Goal: Information Seeking & Learning: Learn about a topic

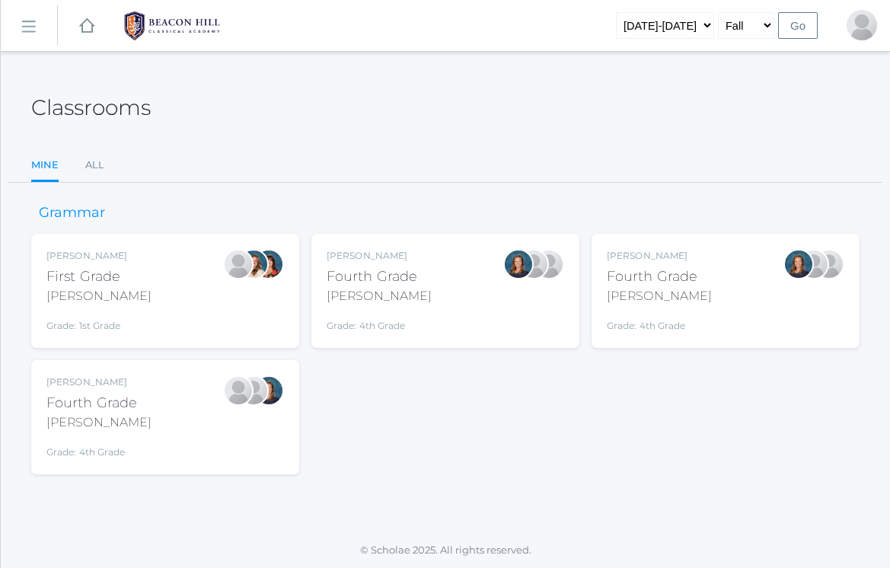
click at [27, 14] on link "icons/ui/navigation/hamburger Created with Sketch." at bounding box center [29, 25] width 56 height 41
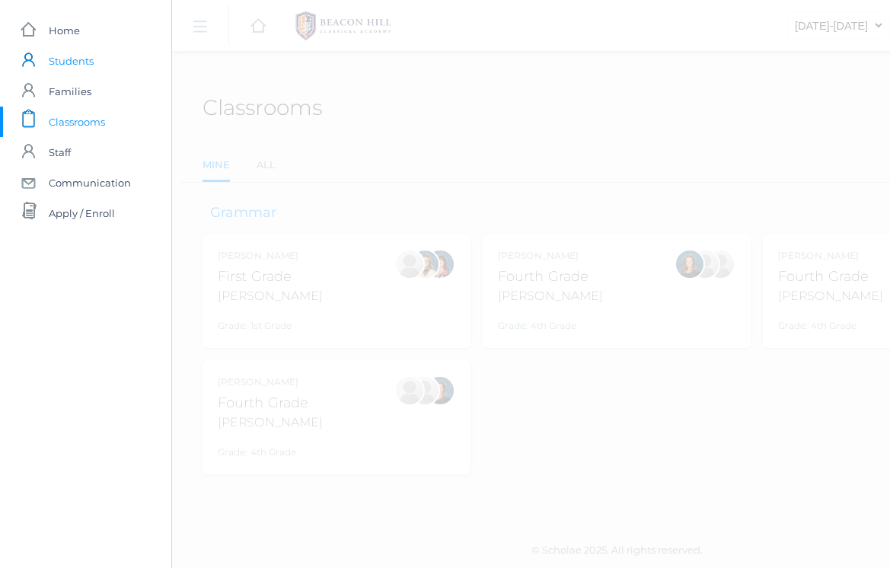
click at [86, 65] on span "Students" at bounding box center [71, 61] width 45 height 30
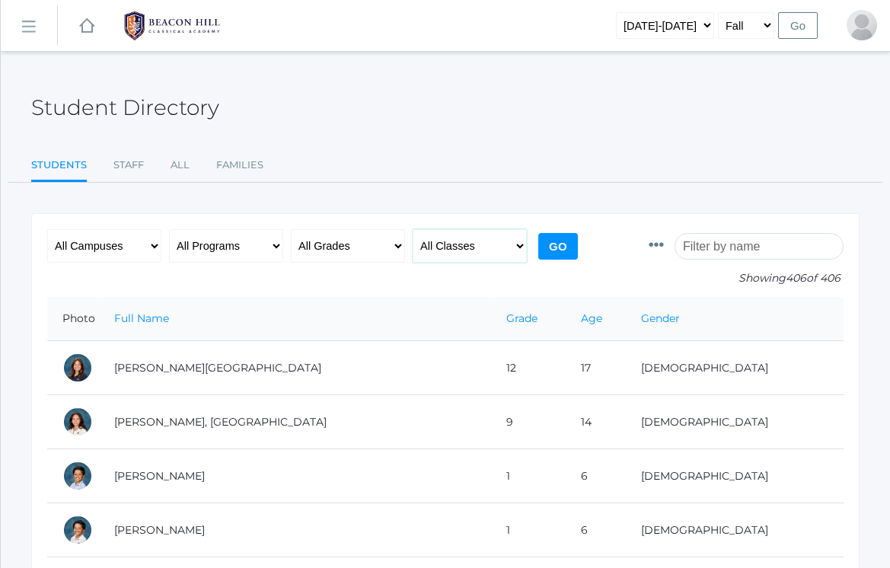
select select "1957"
click at [560, 253] on input "Go" at bounding box center [558, 246] width 40 height 27
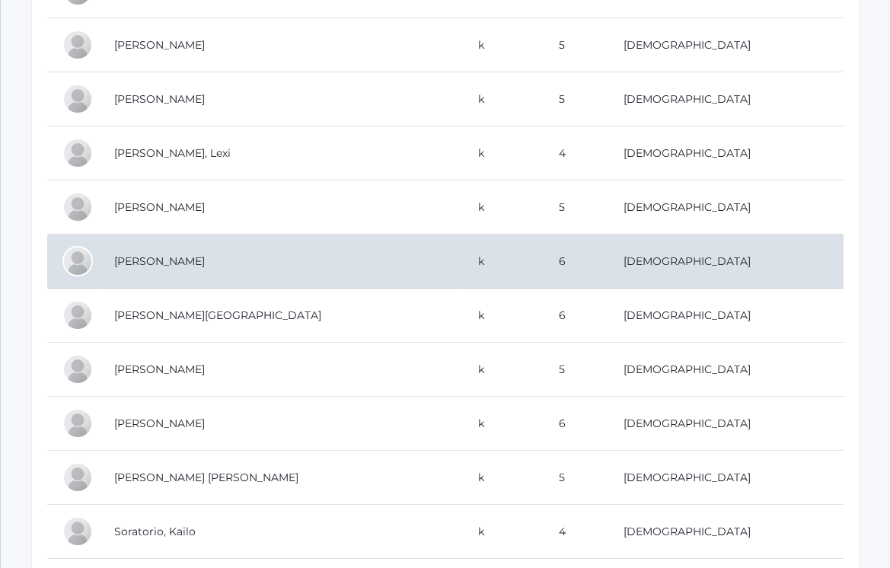
scroll to position [704, 0]
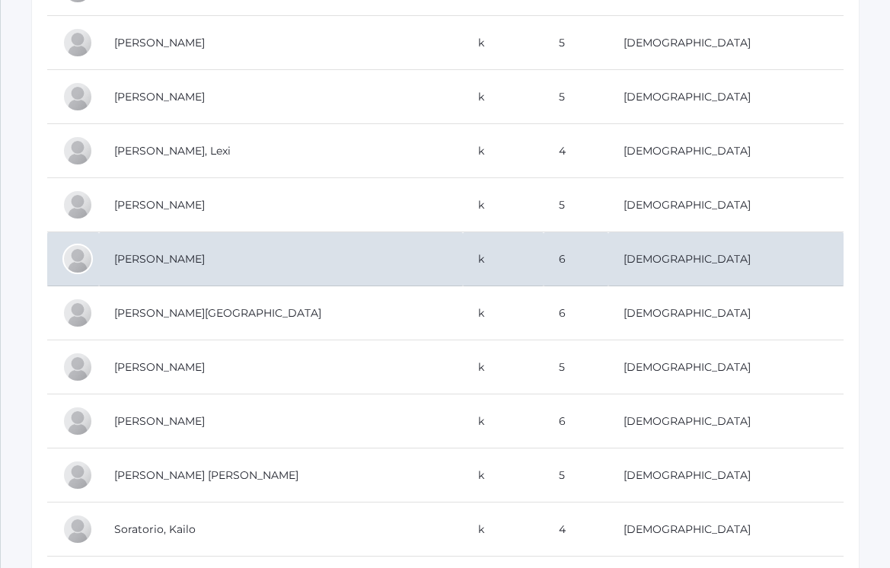
click at [184, 258] on td "[PERSON_NAME]" at bounding box center [281, 259] width 364 height 54
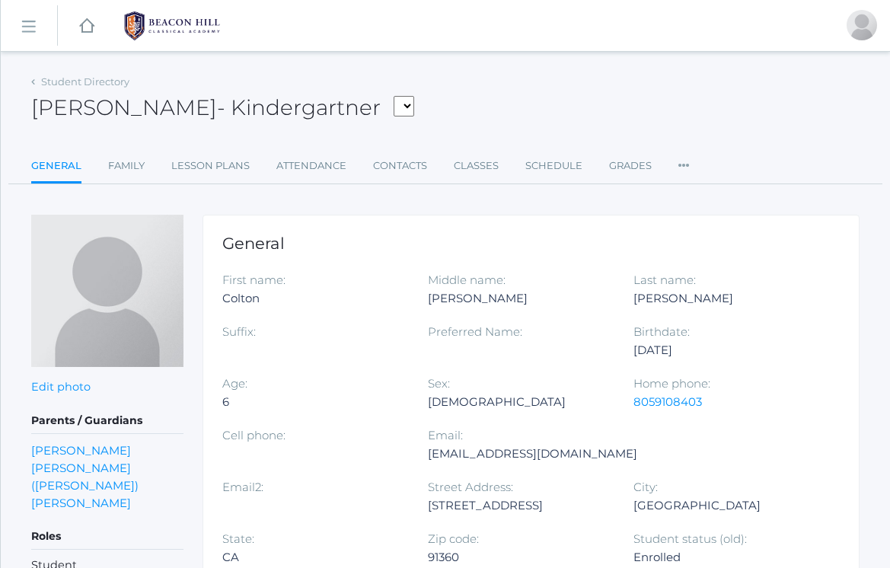
click at [27, 22] on rect at bounding box center [28, 27] width 24 height 24
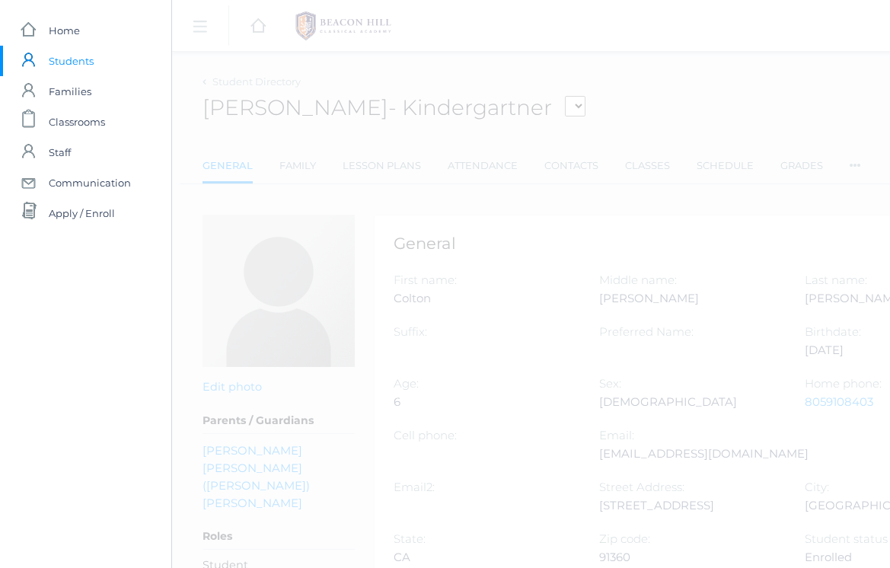
click at [68, 64] on span "Students" at bounding box center [71, 61] width 45 height 30
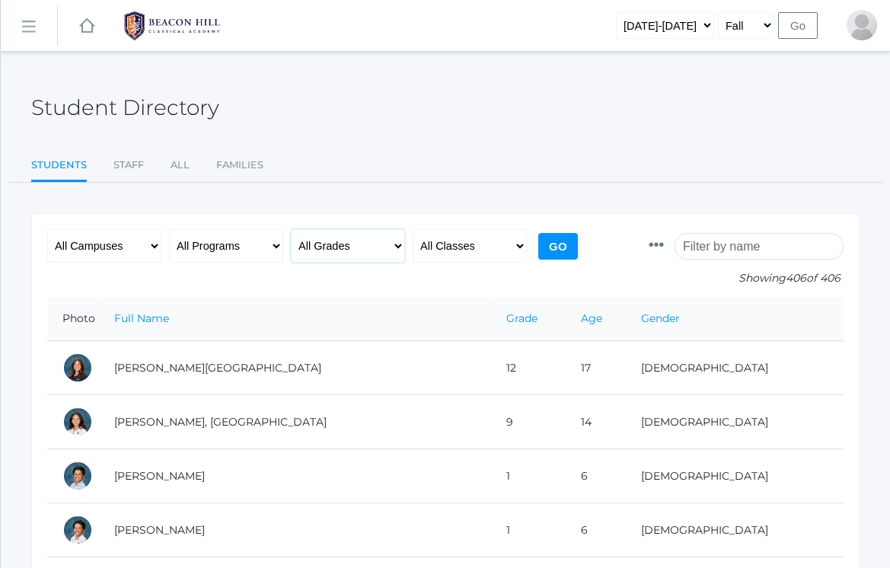
select select "1"
click at [571, 252] on input "Go" at bounding box center [558, 246] width 40 height 27
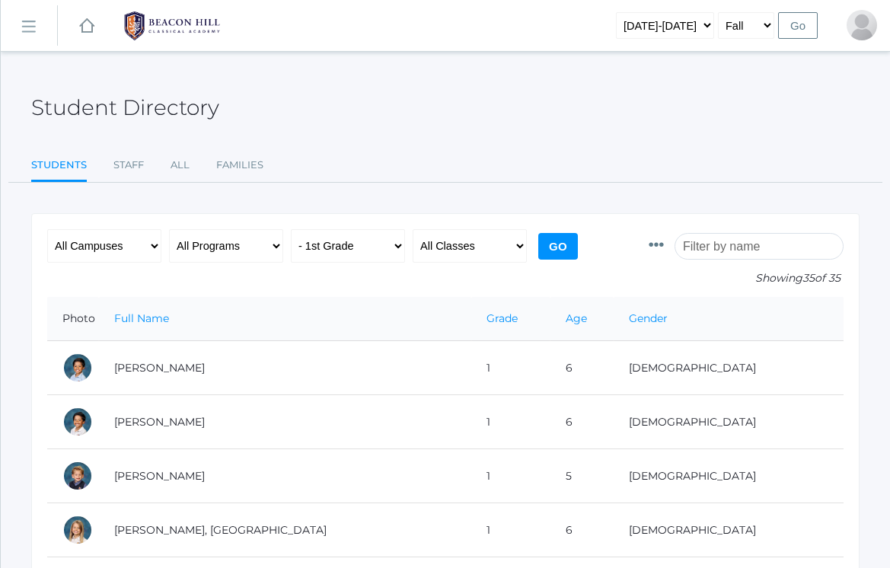
click at [553, 244] on input "Go" at bounding box center [558, 246] width 40 height 27
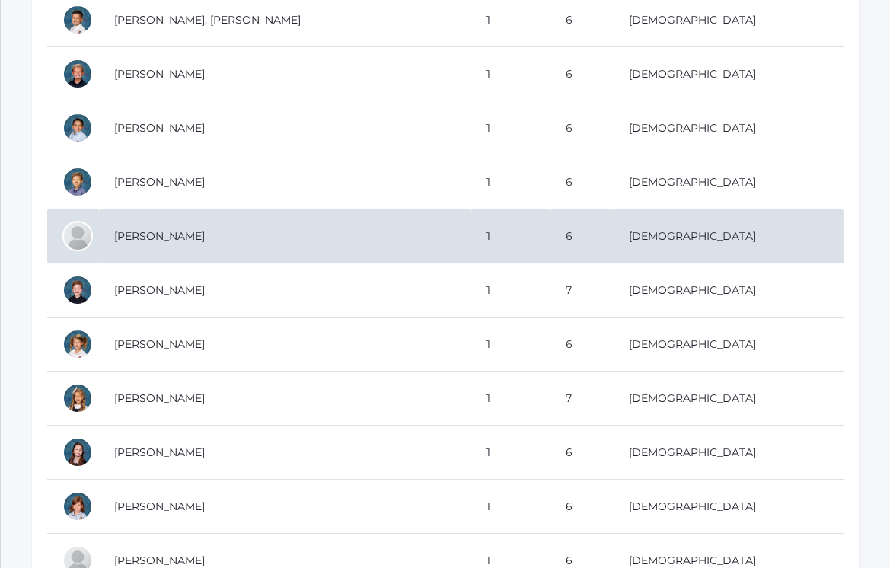
scroll to position [1562, 0]
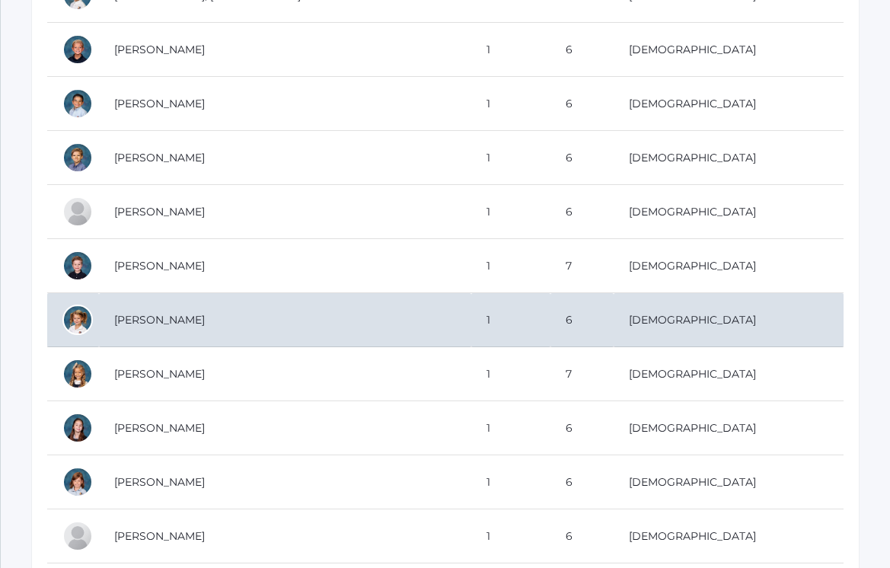
click at [183, 314] on td "[PERSON_NAME]" at bounding box center [285, 320] width 372 height 54
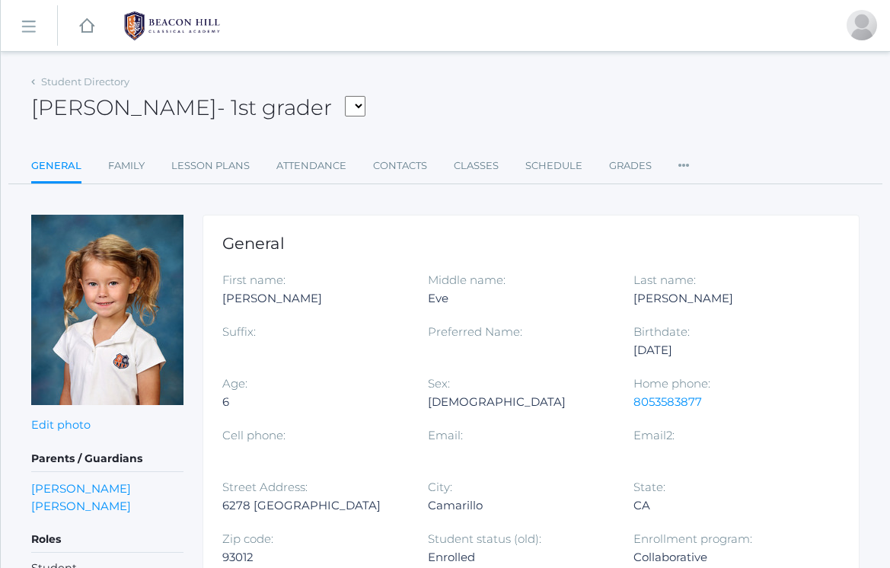
click at [26, 42] on link "icons/ui/navigation/hamburger Created with Sketch." at bounding box center [29, 25] width 56 height 41
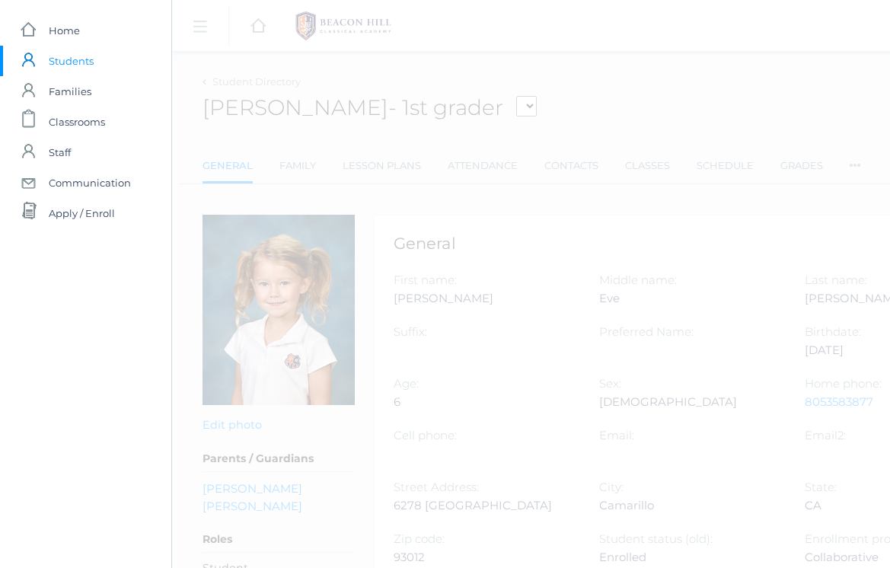
click at [64, 67] on span "Students" at bounding box center [71, 61] width 45 height 30
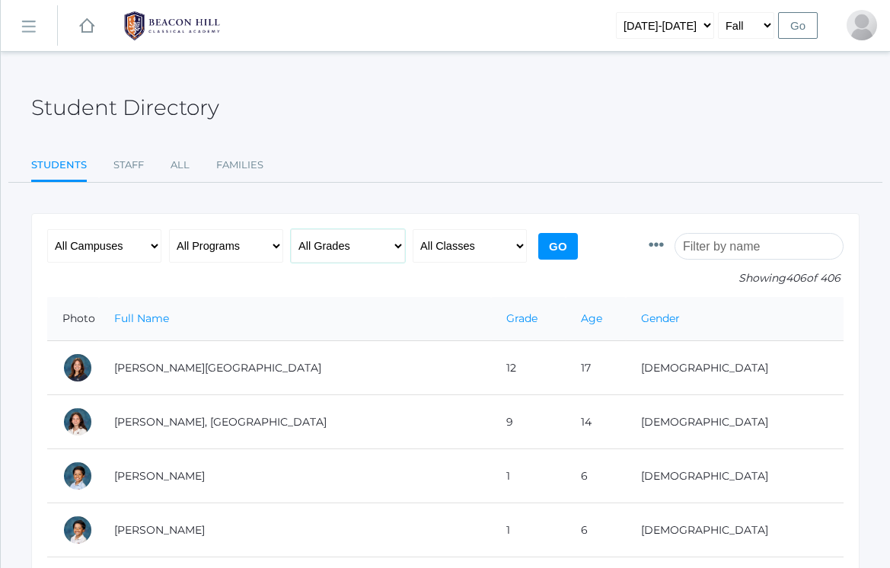
select select "k"
click at [551, 245] on input "Go" at bounding box center [558, 246] width 40 height 27
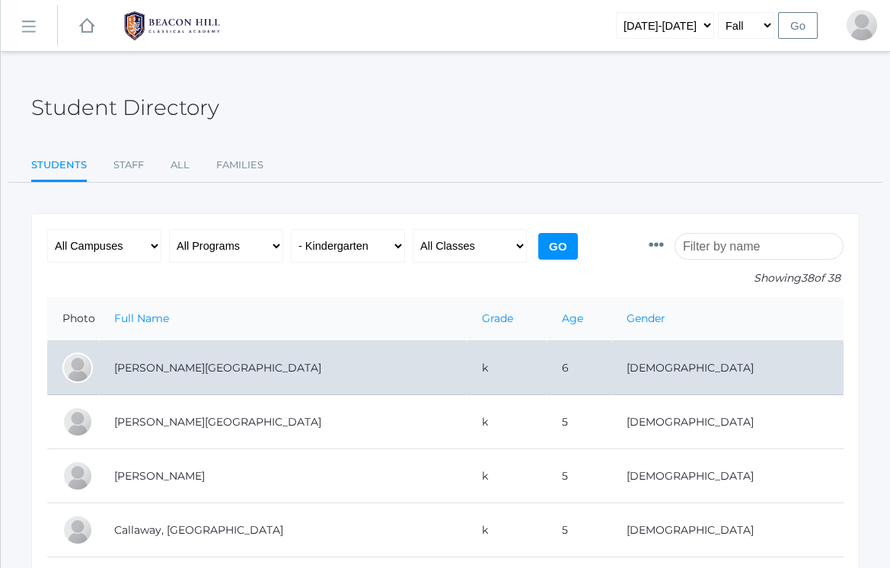
click at [176, 367] on td "[PERSON_NAME][GEOGRAPHIC_DATA]" at bounding box center [283, 368] width 368 height 54
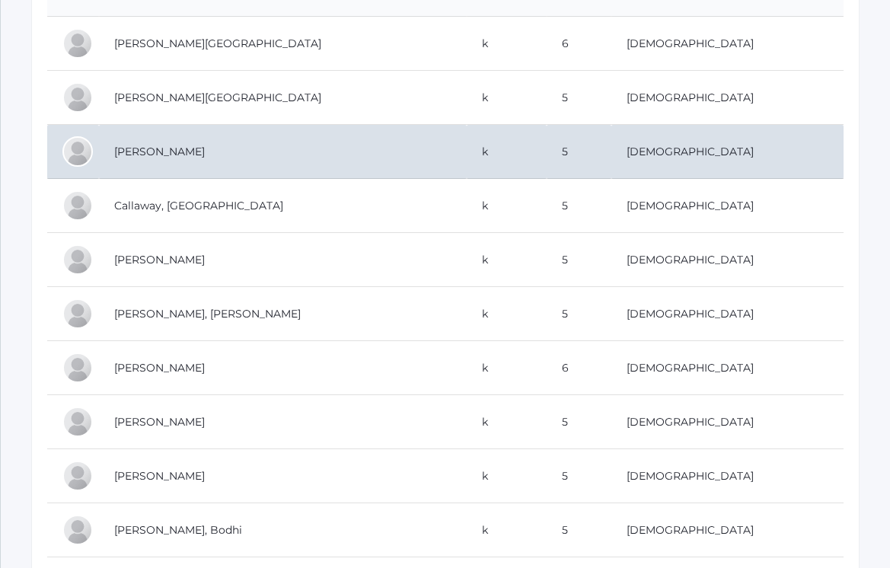
scroll to position [330, 0]
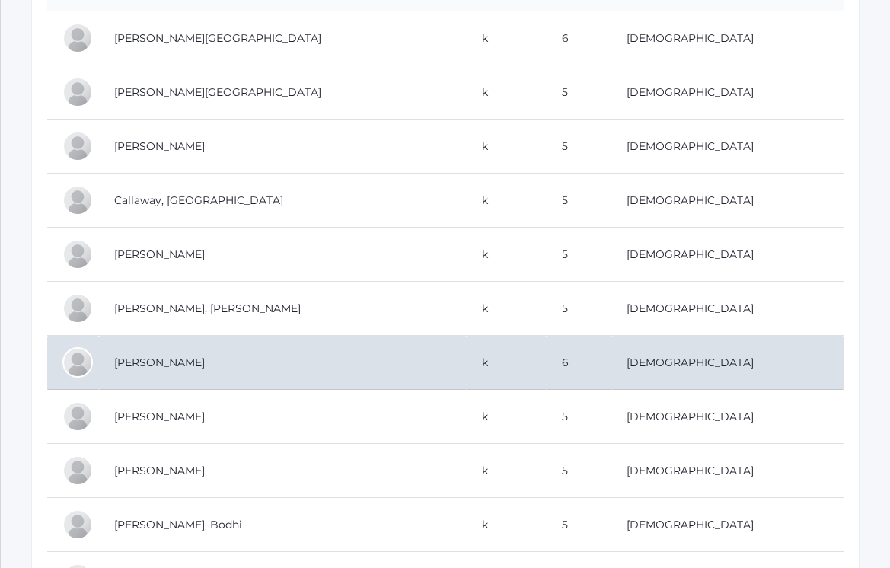
click at [196, 361] on td "[PERSON_NAME]" at bounding box center [283, 363] width 368 height 54
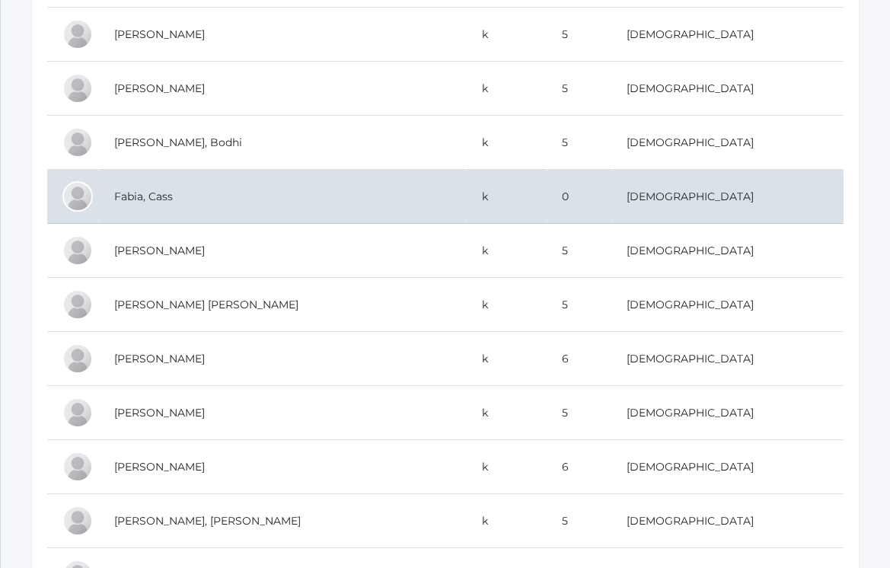
scroll to position [715, 0]
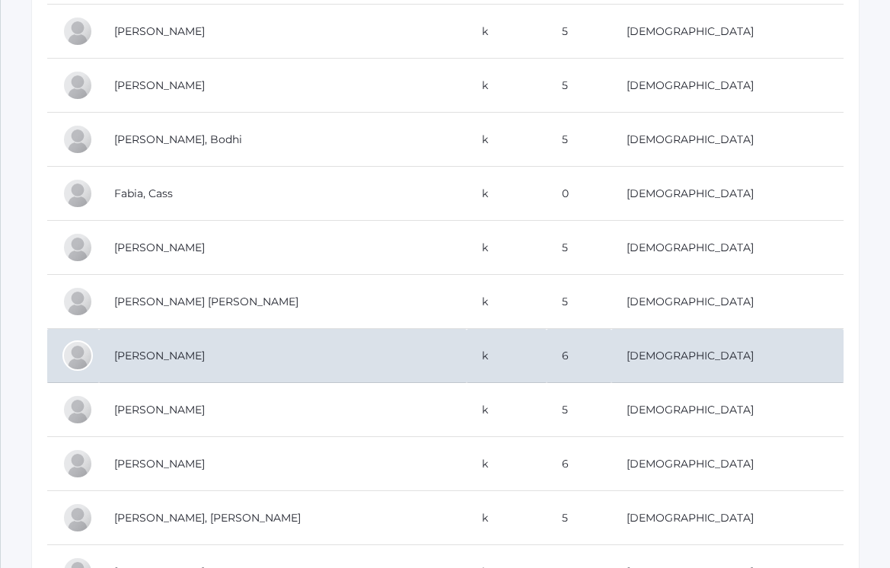
click at [165, 349] on td "[PERSON_NAME]" at bounding box center [283, 356] width 368 height 54
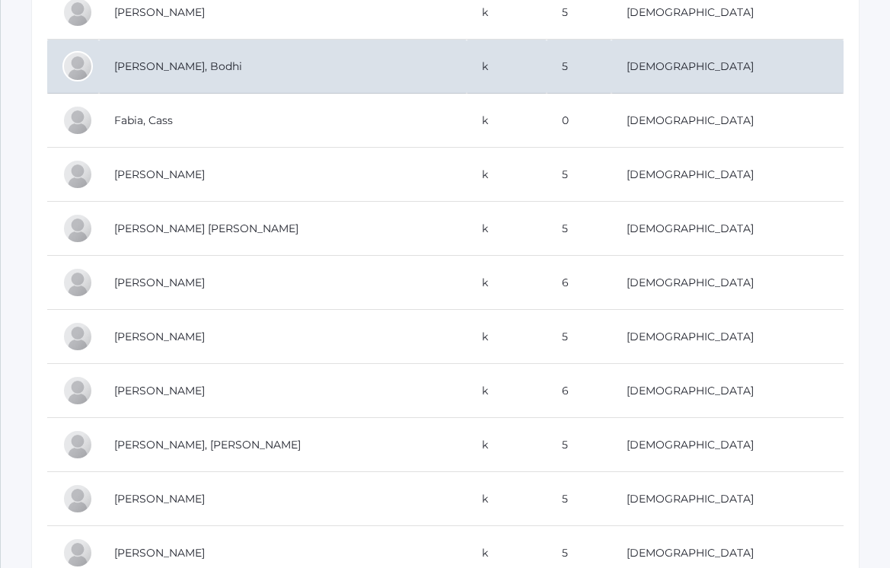
scroll to position [802, 0]
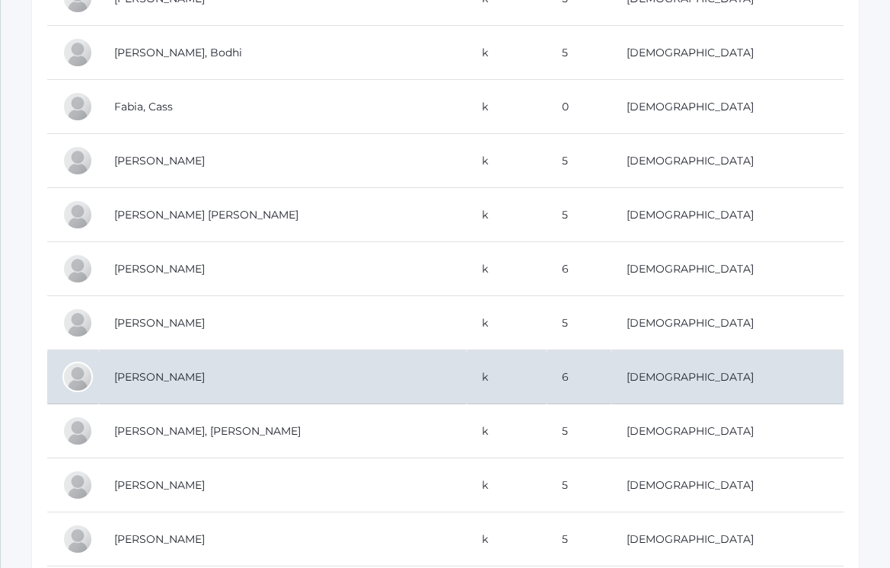
click at [222, 375] on td "[PERSON_NAME]" at bounding box center [283, 377] width 368 height 54
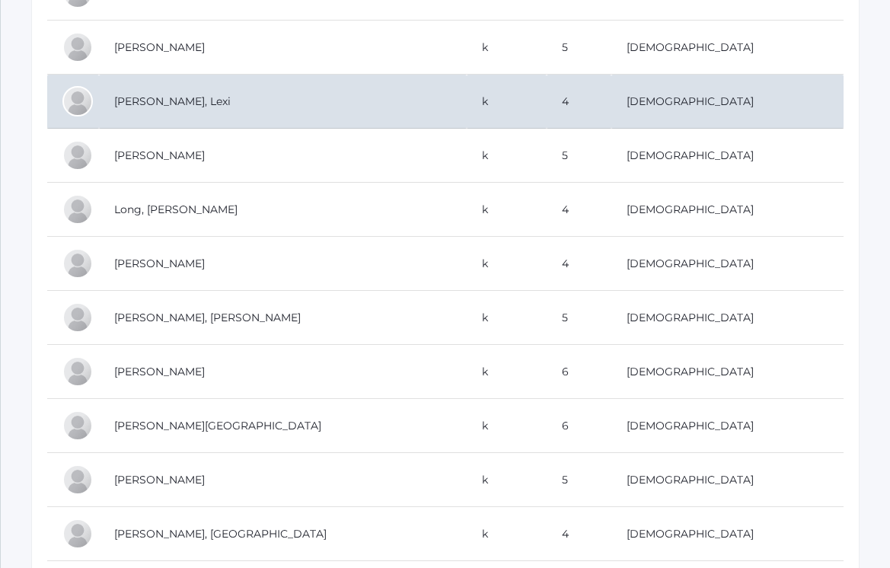
scroll to position [1356, 0]
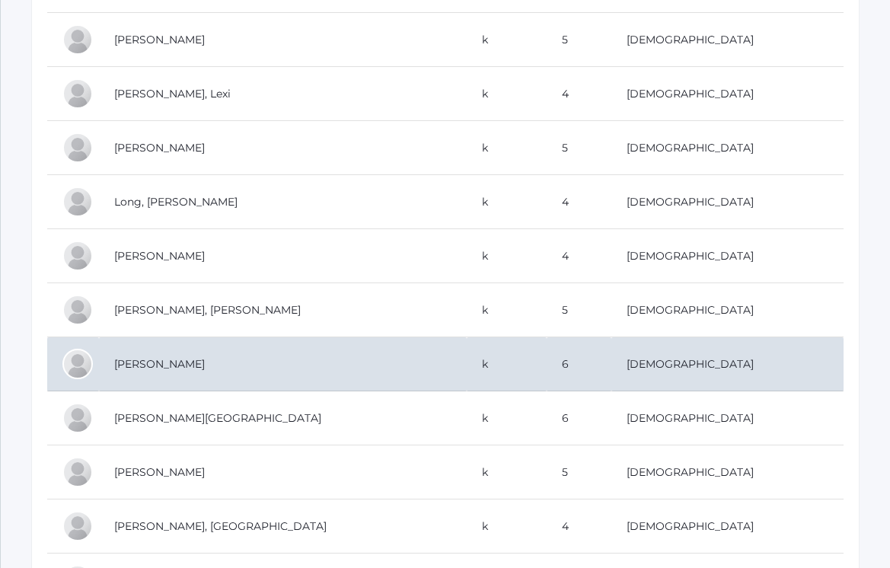
click at [176, 355] on td "[PERSON_NAME]" at bounding box center [283, 364] width 368 height 54
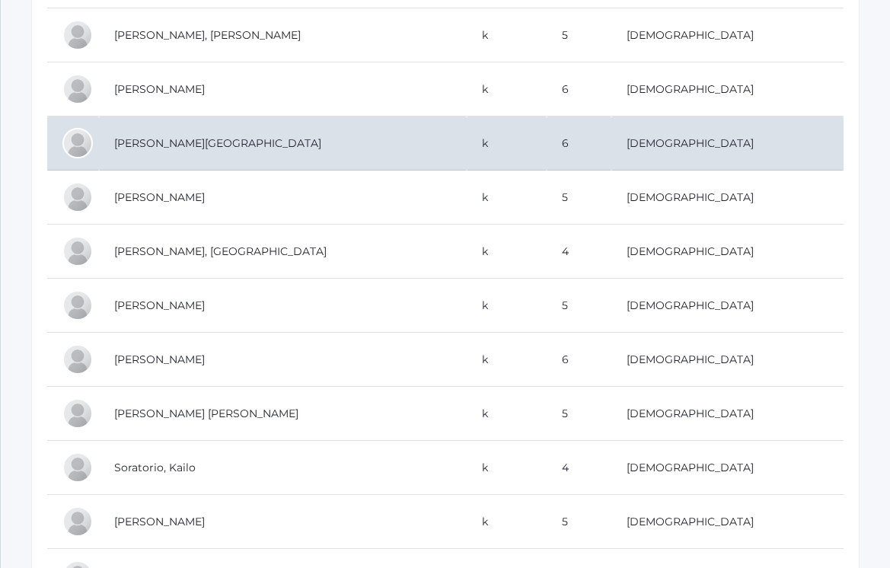
scroll to position [1637, 0]
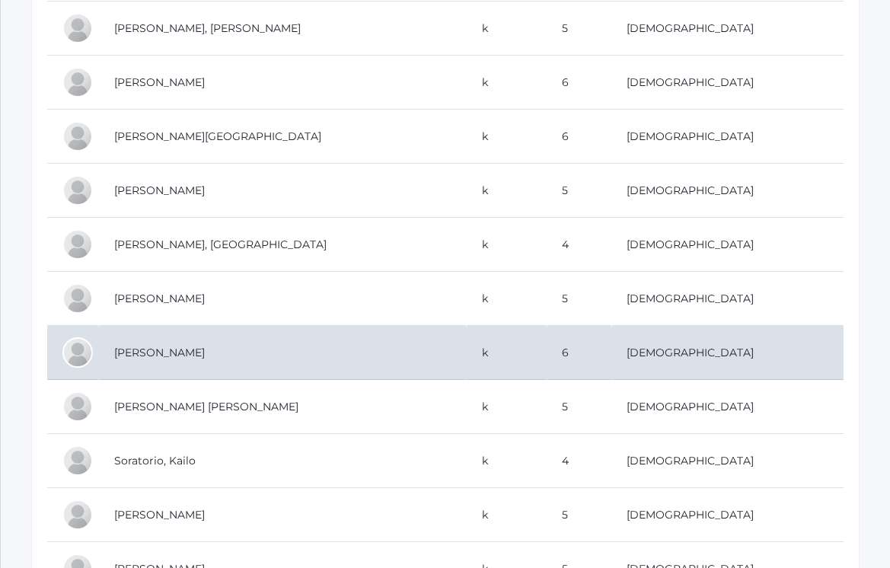
click at [186, 346] on td "[PERSON_NAME]" at bounding box center [283, 353] width 368 height 54
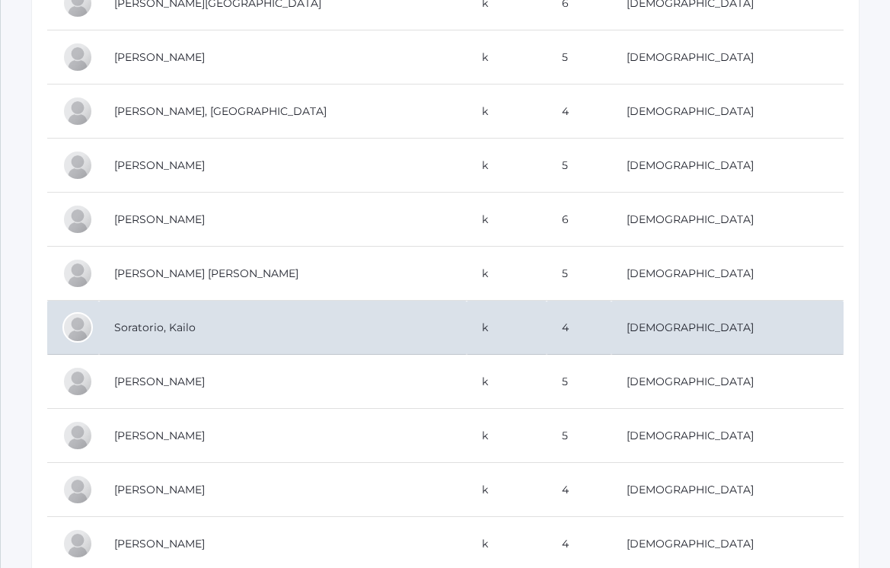
scroll to position [1769, 0]
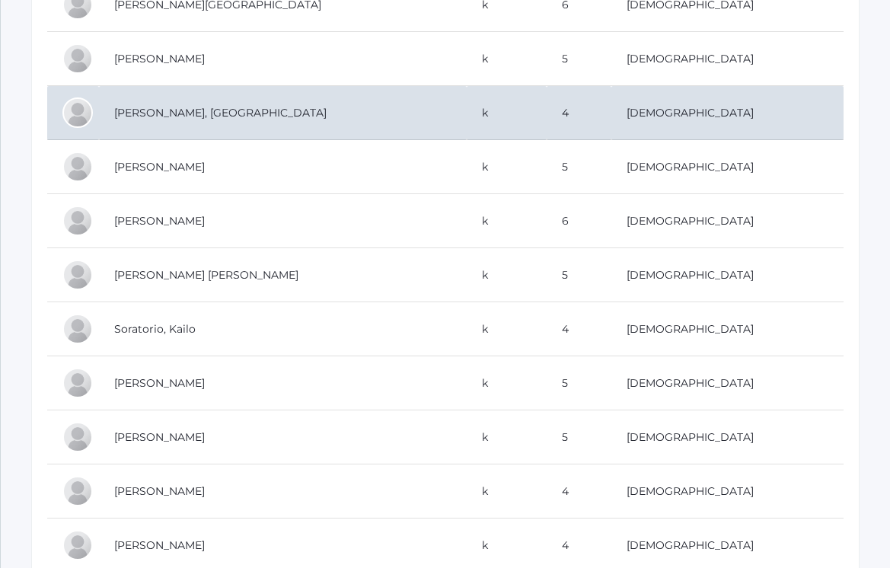
click at [190, 118] on td "[PERSON_NAME], [GEOGRAPHIC_DATA]" at bounding box center [283, 113] width 368 height 54
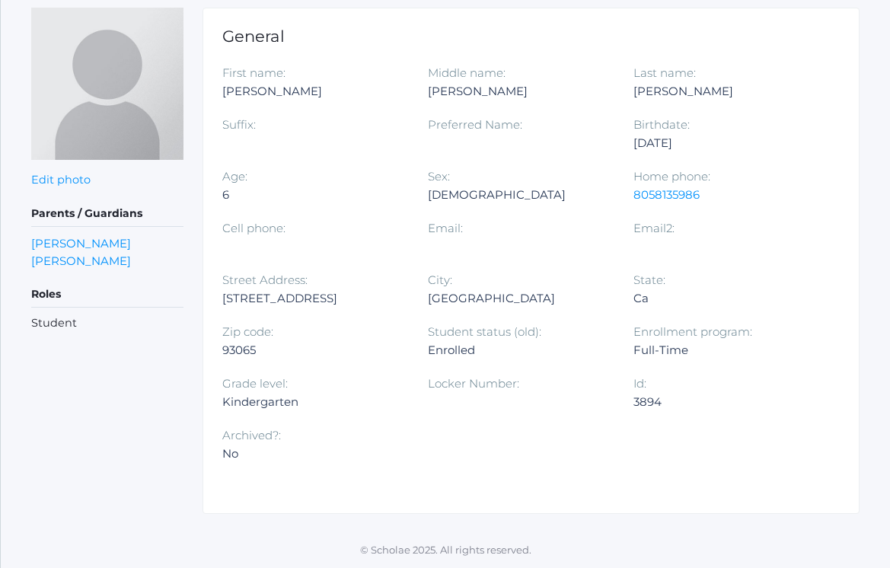
scroll to position [207, 0]
